Goal: Information Seeking & Learning: Understand process/instructions

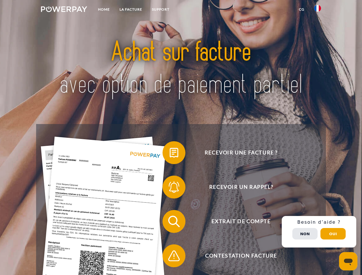
click at [64, 10] on img at bounding box center [64, 9] width 46 height 6
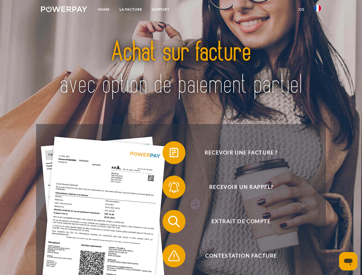
click at [317, 10] on img at bounding box center [317, 8] width 7 height 7
click at [301, 9] on link "CG" at bounding box center [301, 9] width 15 height 10
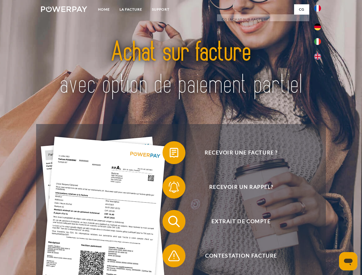
click at [170, 154] on span at bounding box center [165, 152] width 29 height 29
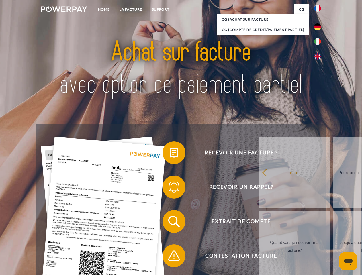
click at [170, 188] on span at bounding box center [165, 187] width 29 height 29
click at [333, 223] on link "Jusqu'à quand dois-je payer ma facture?" at bounding box center [368, 247] width 71 height 72
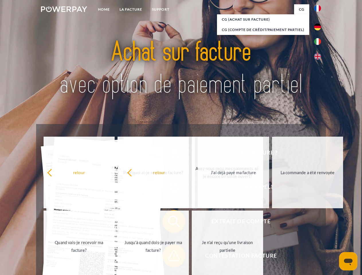
click at [170, 257] on span at bounding box center [165, 256] width 29 height 29
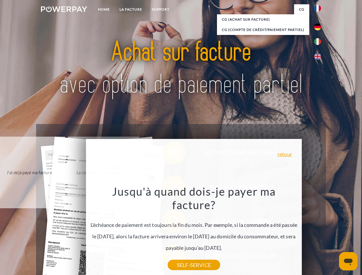
click at [319, 232] on div "Recevoir une facture ? Recevoir un rappel? Extrait de compte retour" at bounding box center [180, 238] width 289 height 229
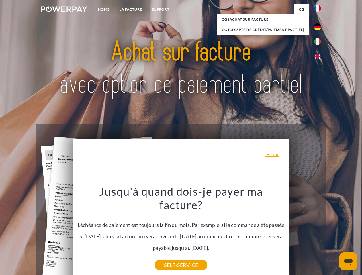
click at [305, 233] on span "Extrait de compte" at bounding box center [241, 221] width 140 height 23
click at [333, 234] on header "Home LA FACTURE Support" at bounding box center [181, 198] width 362 height 396
